Goal: Transaction & Acquisition: Subscribe to service/newsletter

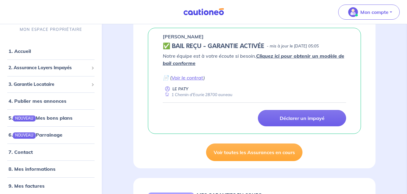
scroll to position [97, 0]
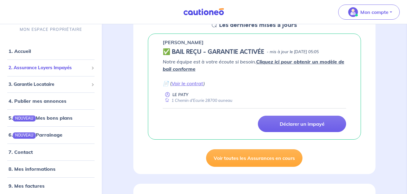
click at [45, 65] on span "2. Assurance Loyers Impayés" at bounding box center [48, 68] width 80 height 7
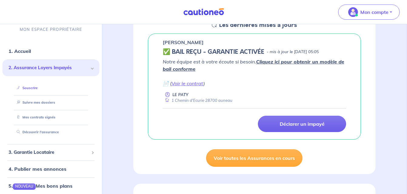
click at [38, 89] on link "Souscrire" at bounding box center [25, 88] width 23 height 4
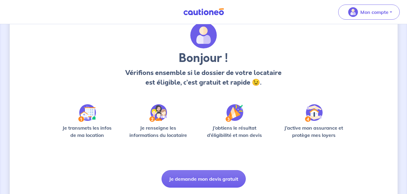
scroll to position [42, 0]
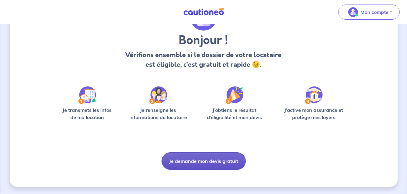
click at [221, 158] on button "Je demande mon devis gratuit" at bounding box center [203, 162] width 84 height 18
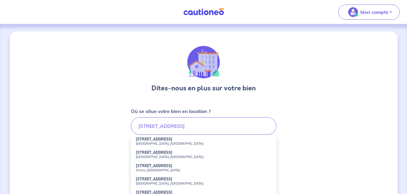
click at [159, 142] on small "Saint-Arnoult-en-Yvelines, France" at bounding box center [204, 144] width 136 height 4
type input "17 Rue de la Charronnerie, Saint-Arnoult-en-Yvelines, France"
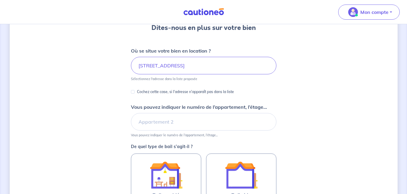
scroll to position [73, 0]
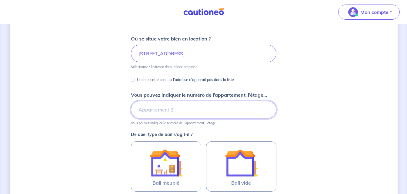
click at [218, 114] on input "Vous pouvez indiquer le numéro de l’appartement, l’étage..." at bounding box center [203, 110] width 145 height 18
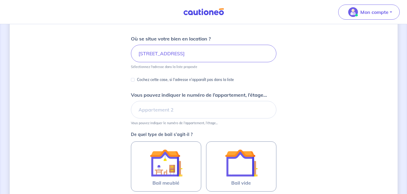
click at [299, 110] on div "Dites-nous en plus sur votre bien Où se situe votre bien en location ? 17 Rue d…" at bounding box center [204, 117] width 388 height 317
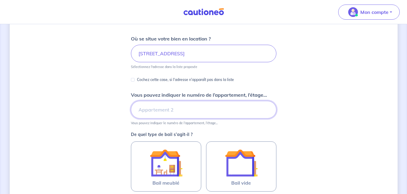
click at [250, 114] on input "Vous pouvez indiquer le numéro de l’appartement, l’étage..." at bounding box center [203, 110] width 145 height 18
click at [140, 109] on input "Rdc terrasse" at bounding box center [203, 110] width 145 height 18
type input "Maison Rdc terrasse"
click at [334, 112] on div "Dites-nous en plus sur votre bien Où se situe votre bien en location ? 17 Rue d…" at bounding box center [204, 117] width 388 height 317
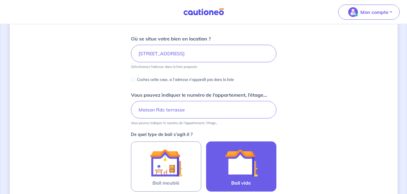
click at [225, 179] on img at bounding box center [241, 163] width 33 height 33
click at [0, 0] on input "Bail vide" at bounding box center [0, 0] width 0 height 0
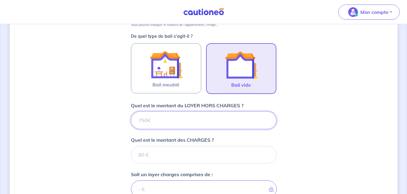
scroll to position [194, 0]
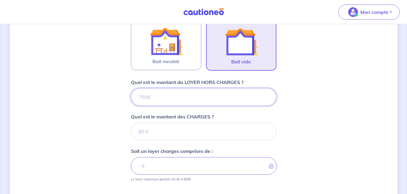
click at [199, 95] on input "Quel est le montant du LOYER HORS CHARGES ?" at bounding box center [203, 97] width 145 height 18
type input "825"
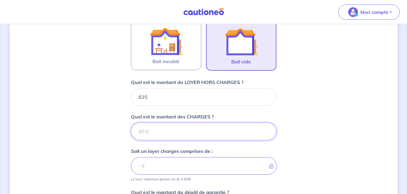
click at [198, 135] on input "Quel est le montant des CHARGES ?" at bounding box center [203, 132] width 145 height 18
type input "25"
type input "850"
type input "25"
click at [315, 146] on div "Dites-nous en plus sur votre bien Où se situe votre bien en location ? 17 Rue d…" at bounding box center [204, 71] width 388 height 469
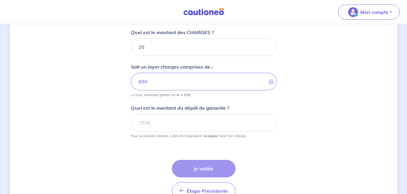
scroll to position [279, 0]
click at [196, 127] on input "Quel est le montant du dépôt de garantie ?" at bounding box center [203, 123] width 145 height 18
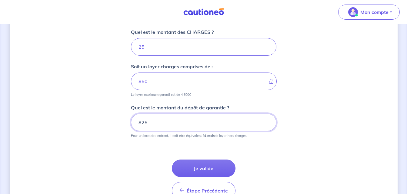
type input "825"
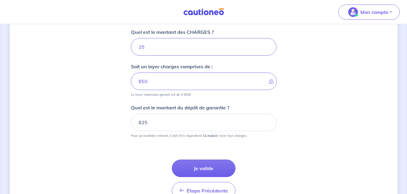
click at [221, 165] on button "Je valide" at bounding box center [204, 169] width 64 height 18
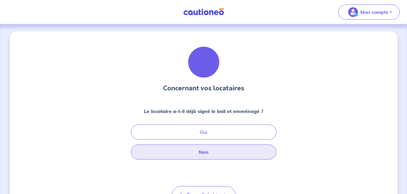
click at [224, 153] on button "Non" at bounding box center [203, 152] width 145 height 15
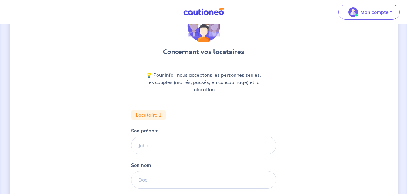
scroll to position [48, 0]
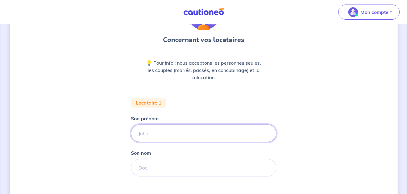
click at [185, 138] on input "Son prénom" at bounding box center [203, 134] width 145 height 18
type input "clarisse"
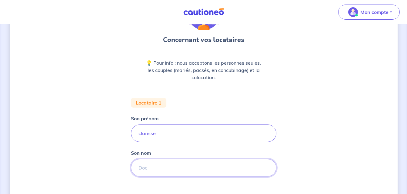
click at [180, 161] on input "Son nom" at bounding box center [203, 168] width 145 height 18
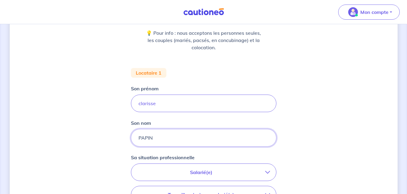
scroll to position [97, 0]
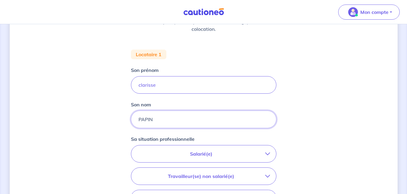
type input "PAPIN"
click at [265, 153] on icon "button" at bounding box center [267, 154] width 5 height 5
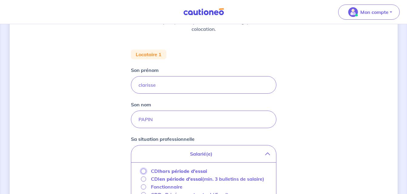
click at [143, 173] on input "CDI hors période d'essai" at bounding box center [143, 171] width 5 height 5
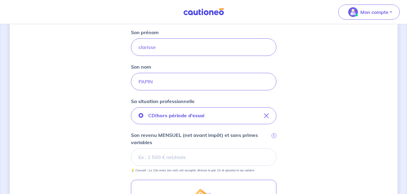
scroll to position [137, 0]
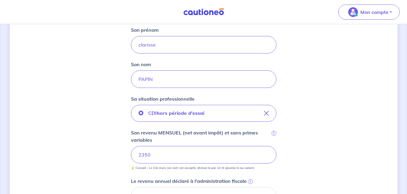
click at [385, 165] on div "Concernant vos locataires 💡 Pour info : nous acceptons les personnes seules, le…" at bounding box center [204, 130] width 388 height 473
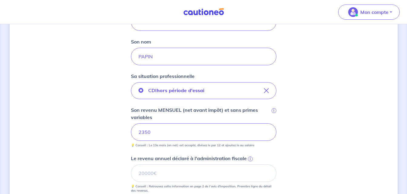
scroll to position [317, 0]
